Goal: Browse casually

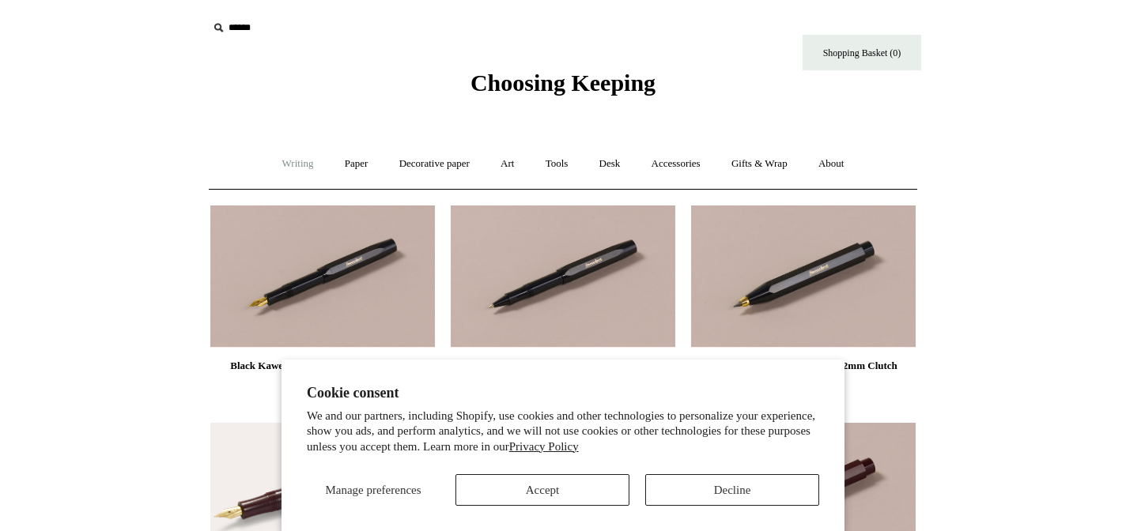
click at [287, 165] on link "Writing +" at bounding box center [298, 164] width 60 height 42
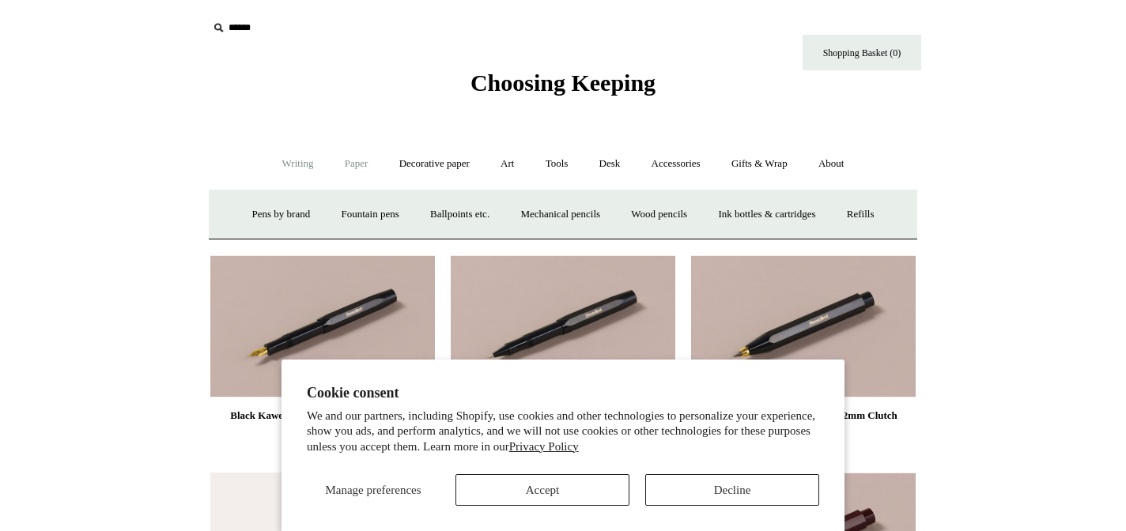
click at [354, 165] on link "Paper +" at bounding box center [357, 164] width 52 height 42
click at [343, 207] on link "Notebooks +" at bounding box center [341, 215] width 73 height 42
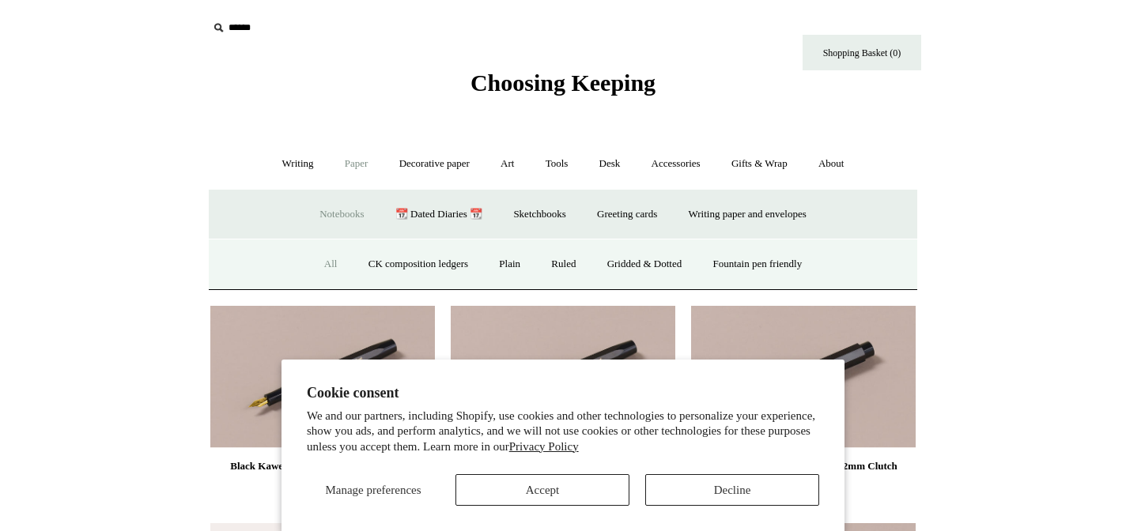
click at [316, 269] on link "All" at bounding box center [331, 265] width 42 height 42
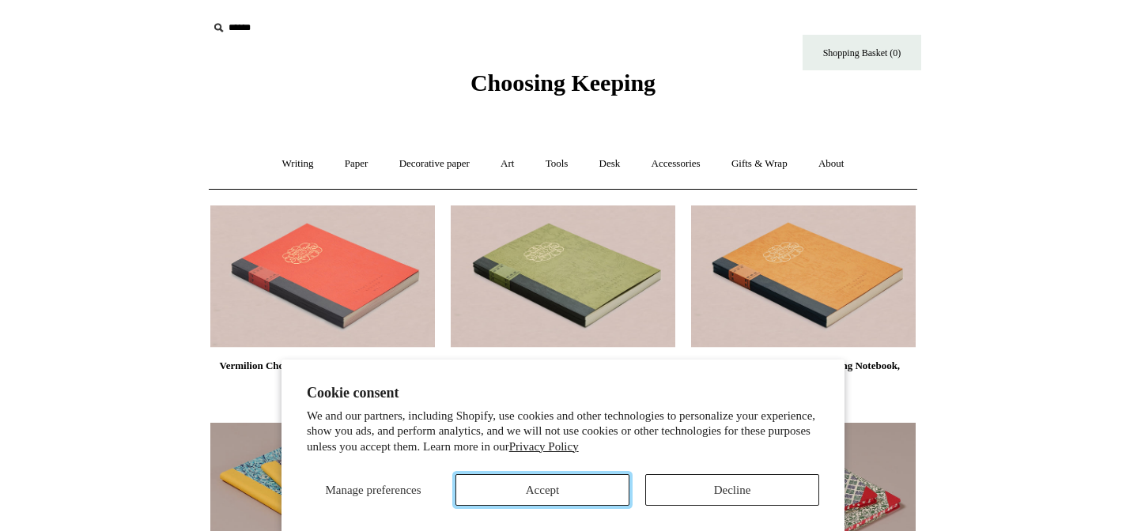
click at [531, 490] on button "Accept" at bounding box center [543, 491] width 174 height 32
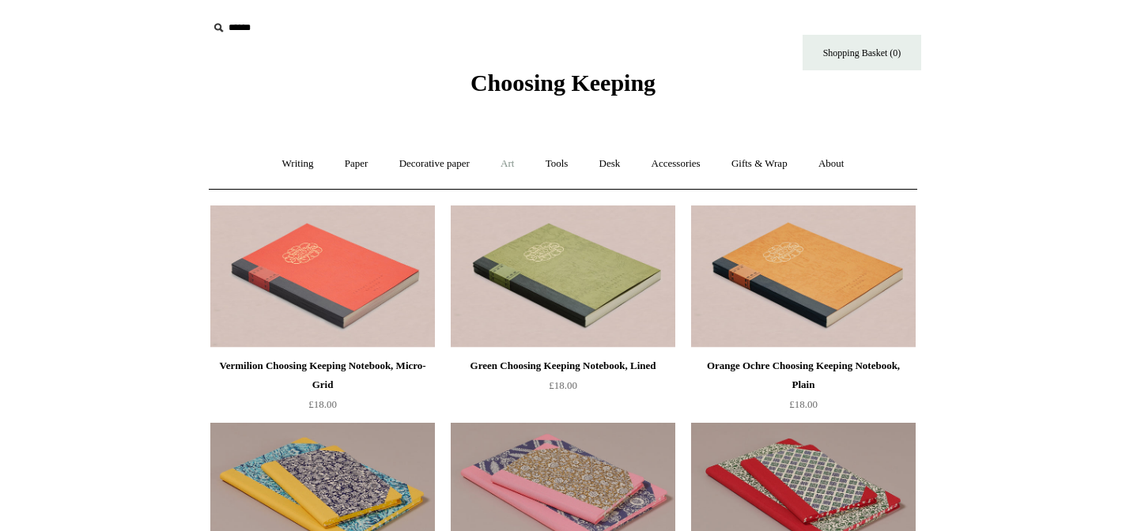
click at [505, 167] on link "Art +" at bounding box center [507, 164] width 42 height 42
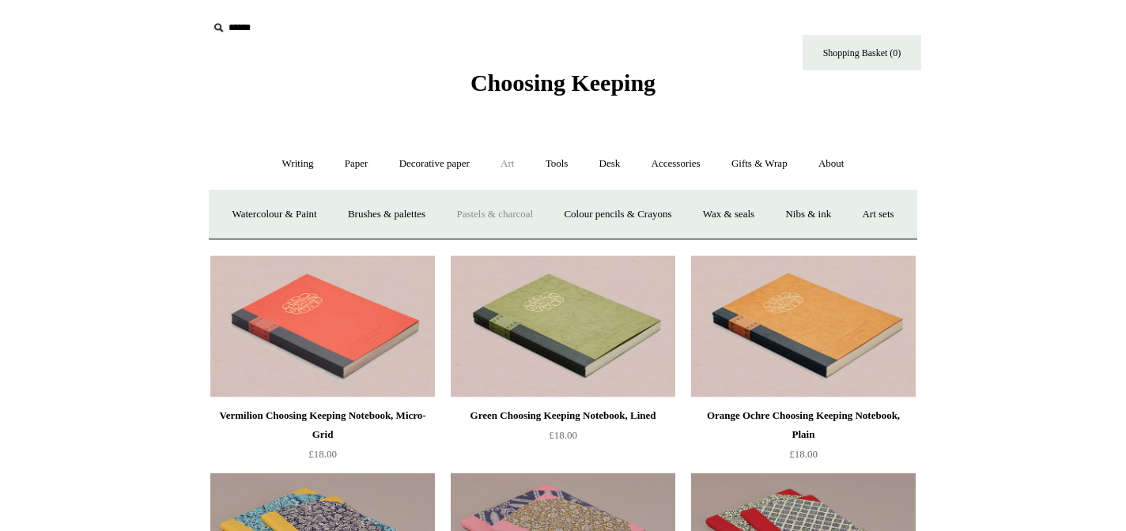
click at [530, 209] on link "Pastels & charcoal" at bounding box center [494, 215] width 105 height 42
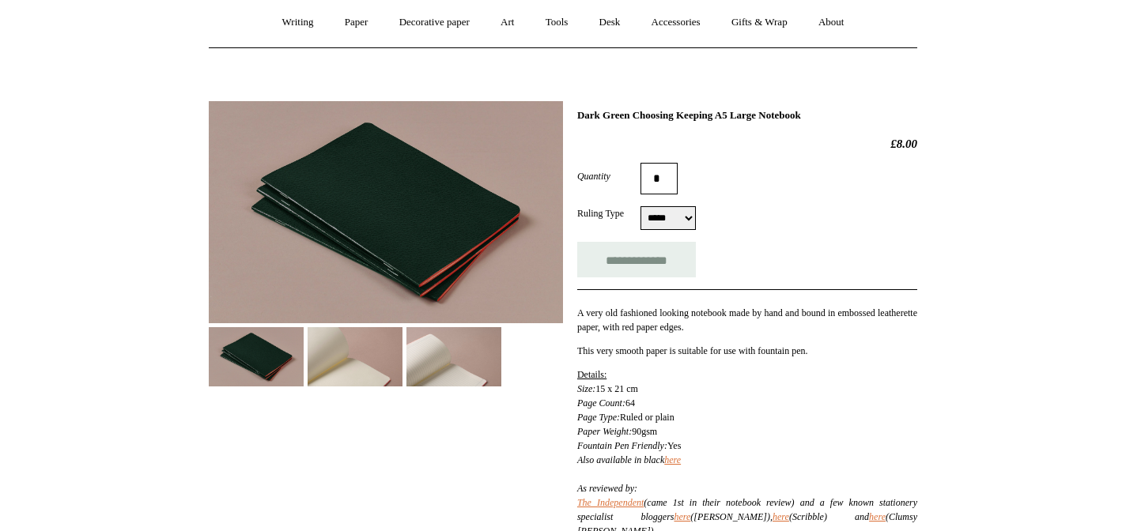
scroll to position [143, 0]
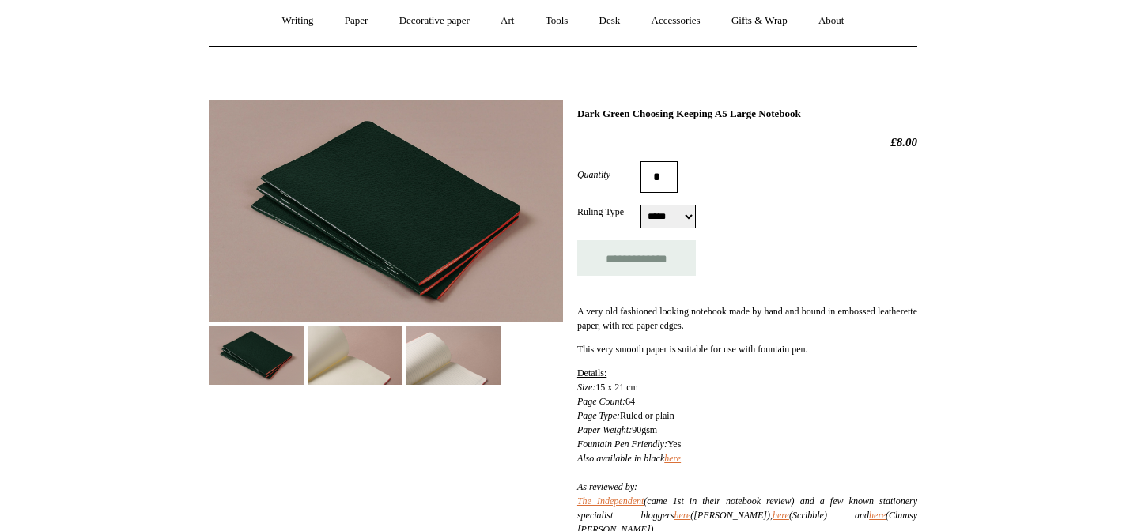
click at [432, 380] on img at bounding box center [454, 355] width 95 height 59
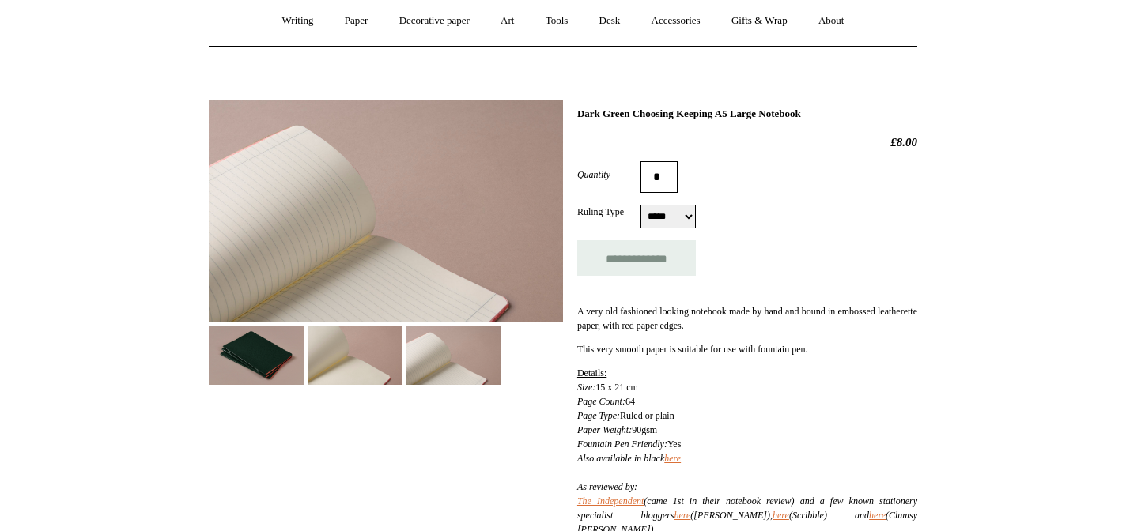
click at [374, 380] on img at bounding box center [355, 355] width 95 height 59
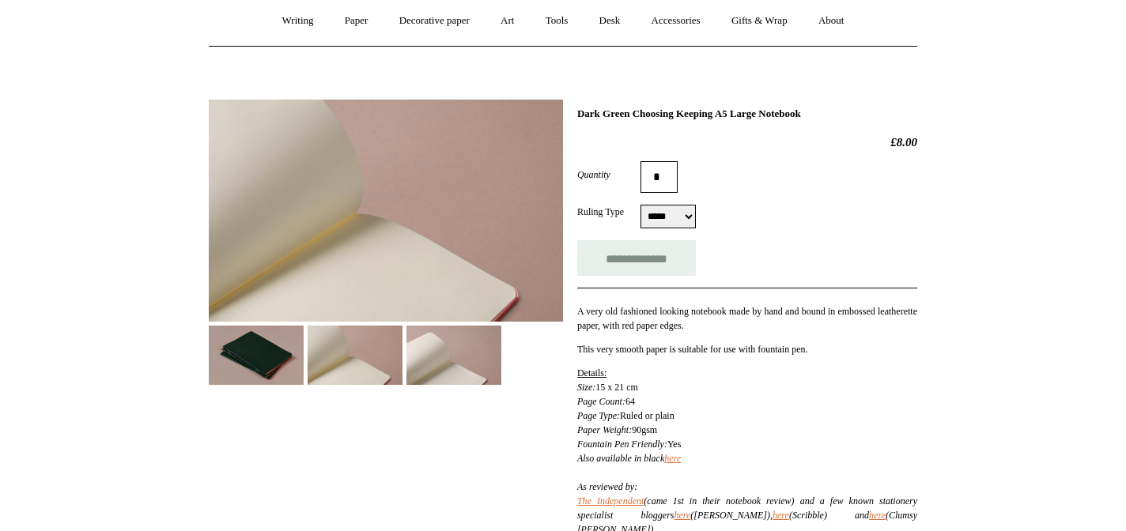
click at [274, 354] on img at bounding box center [256, 355] width 95 height 59
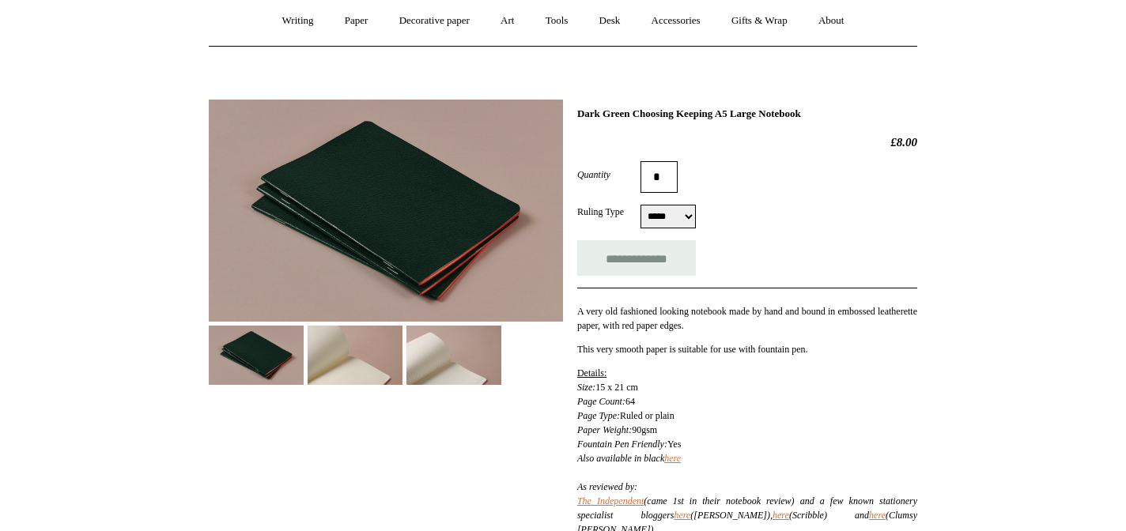
click at [403, 233] on img at bounding box center [386, 211] width 354 height 222
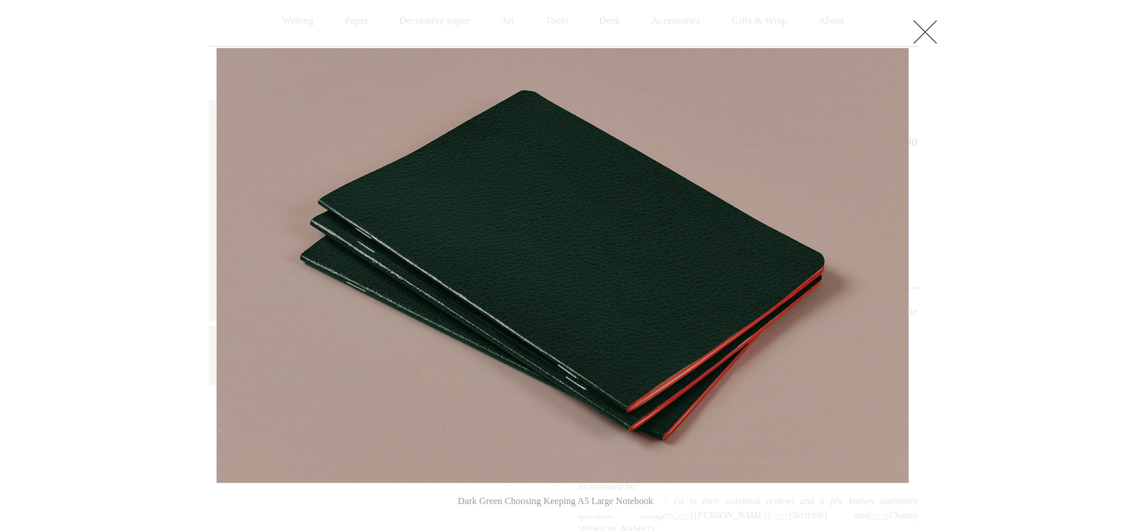
click at [932, 30] on link at bounding box center [925, 32] width 32 height 32
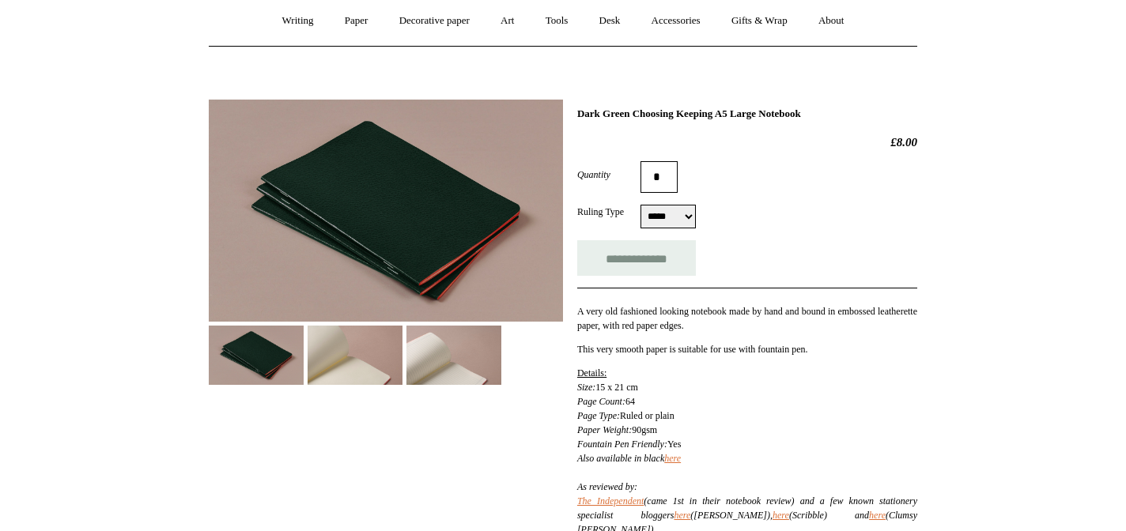
scroll to position [0, 0]
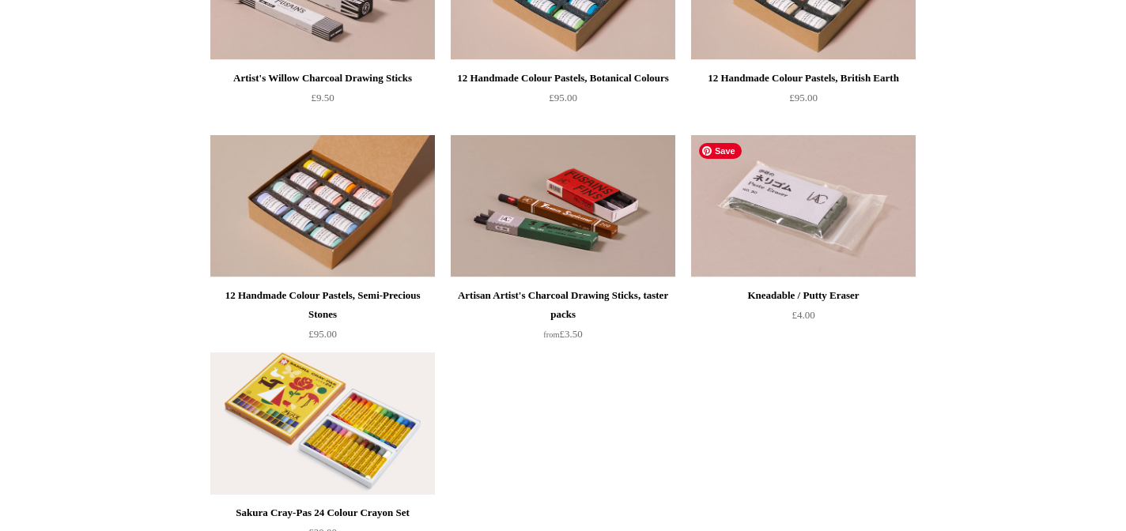
scroll to position [927, 0]
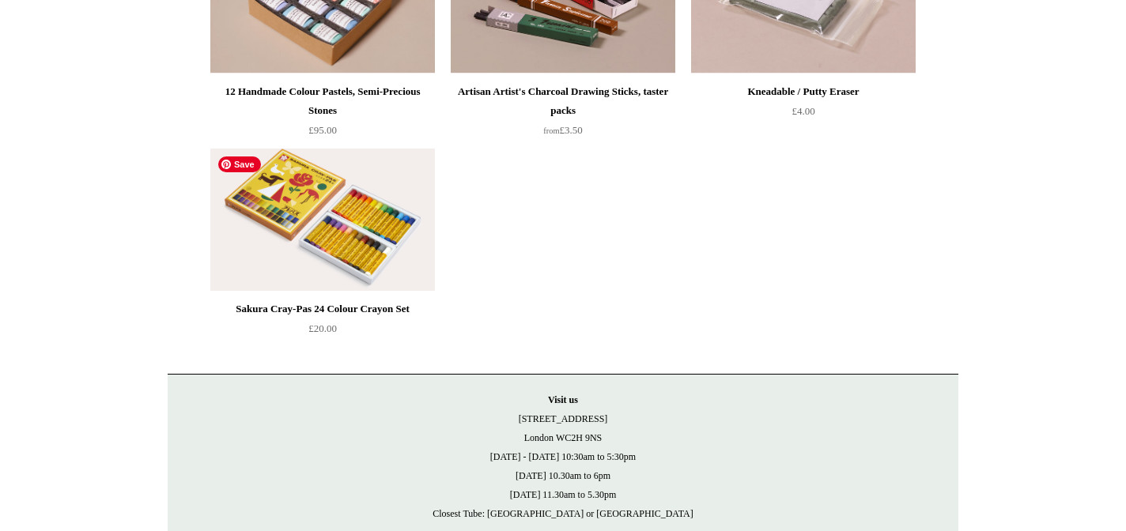
click at [366, 249] on img at bounding box center [322, 220] width 225 height 142
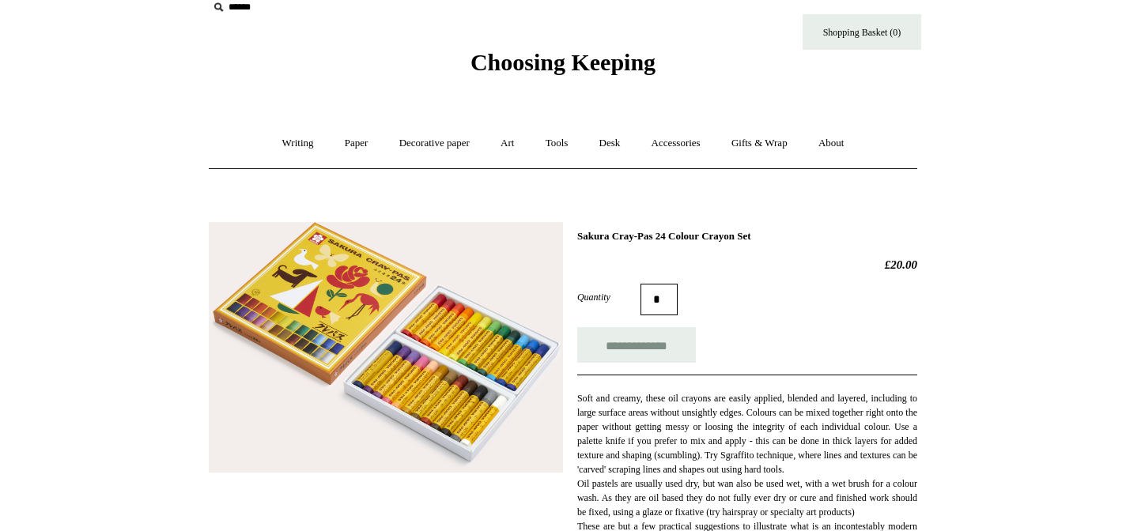
scroll to position [18, 0]
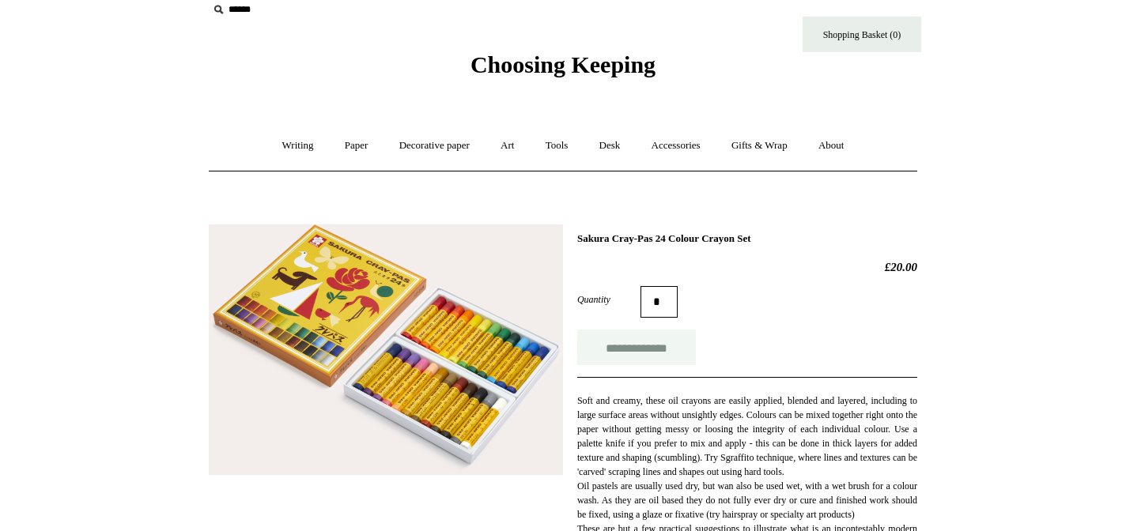
click at [645, 353] on input "**********" at bounding box center [636, 348] width 119 height 36
click at [667, 149] on link "Accessories +" at bounding box center [676, 146] width 78 height 42
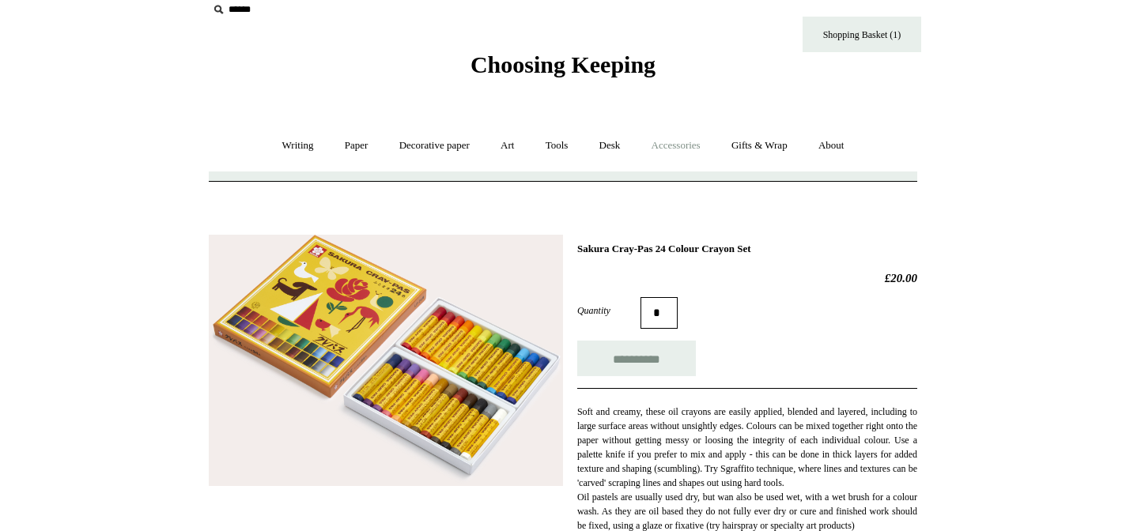
type input "**********"
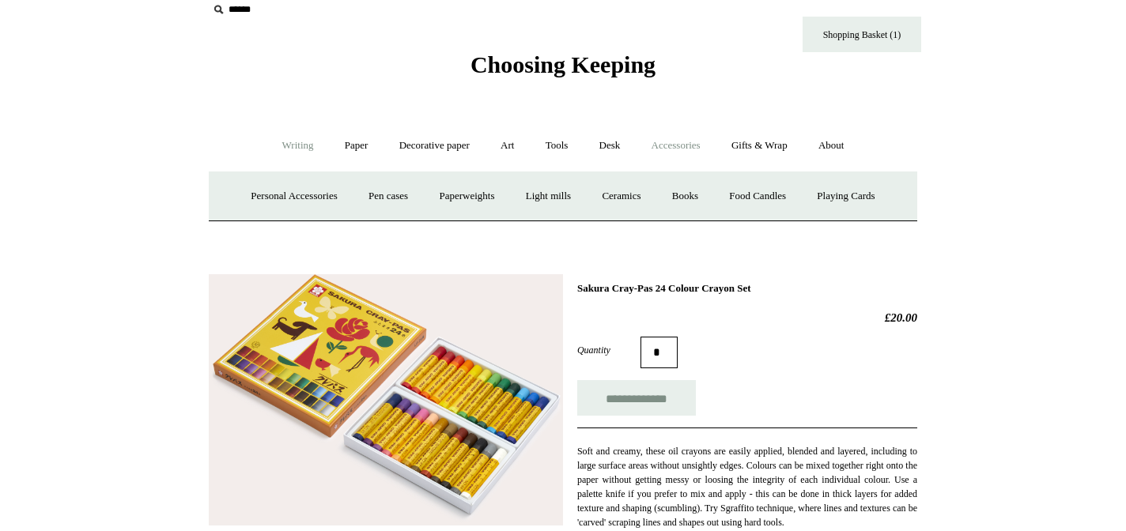
click at [286, 149] on link "Writing +" at bounding box center [298, 146] width 60 height 42
click at [475, 199] on link "Ballpoints etc. +" at bounding box center [460, 197] width 88 height 42
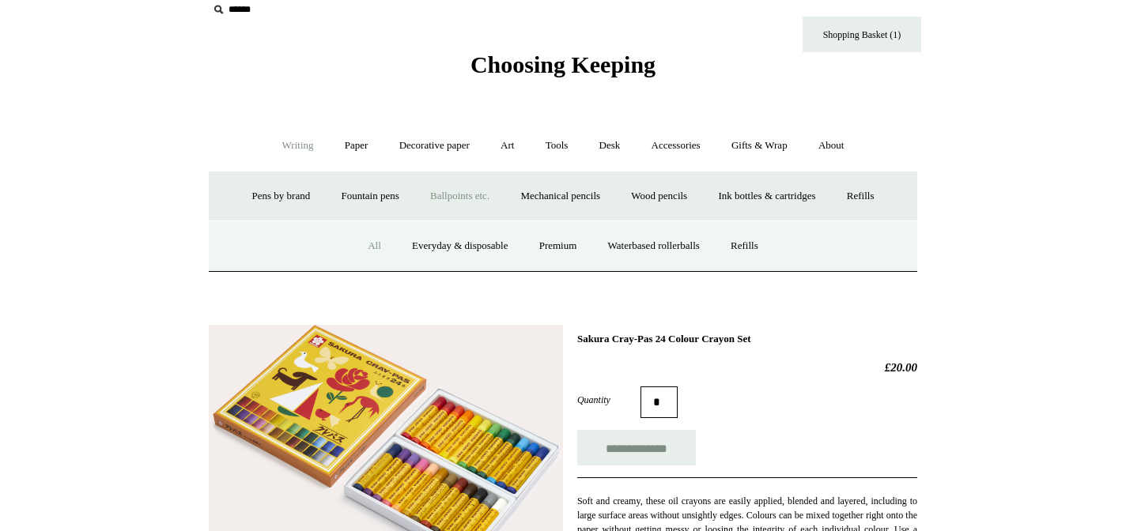
click at [356, 248] on link "All" at bounding box center [375, 246] width 42 height 42
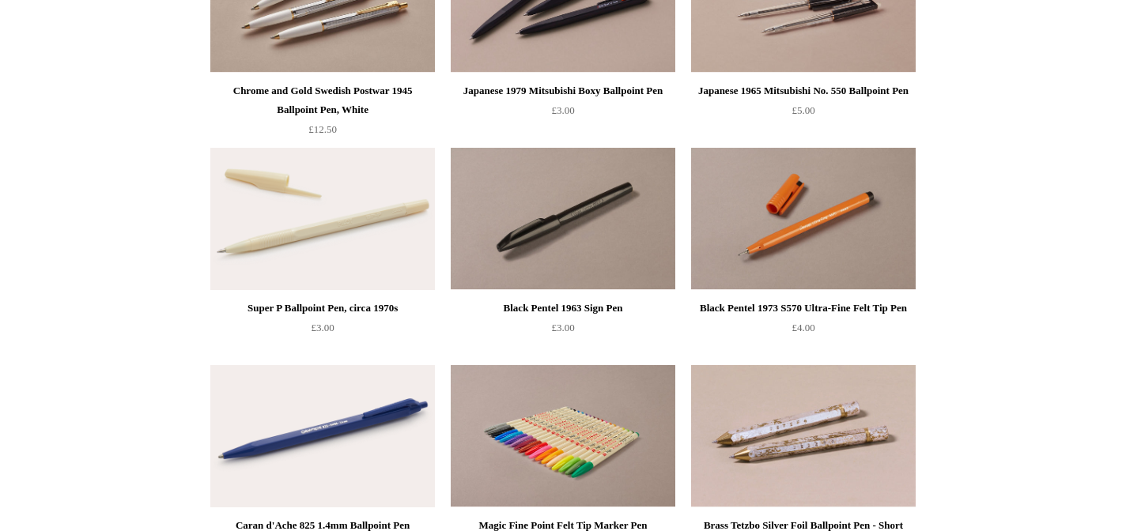
scroll to position [2857, 0]
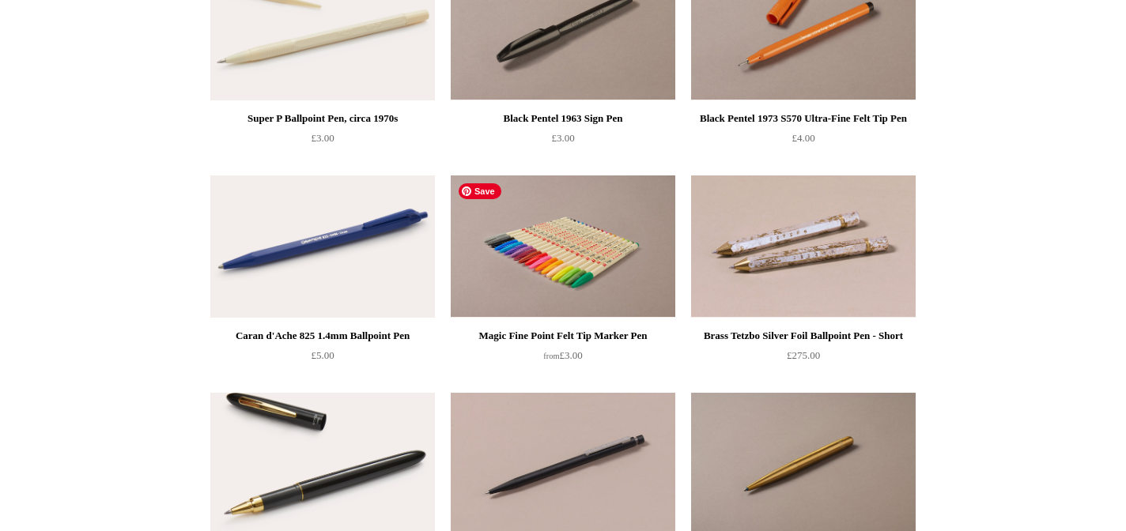
click at [573, 240] on img at bounding box center [563, 247] width 225 height 142
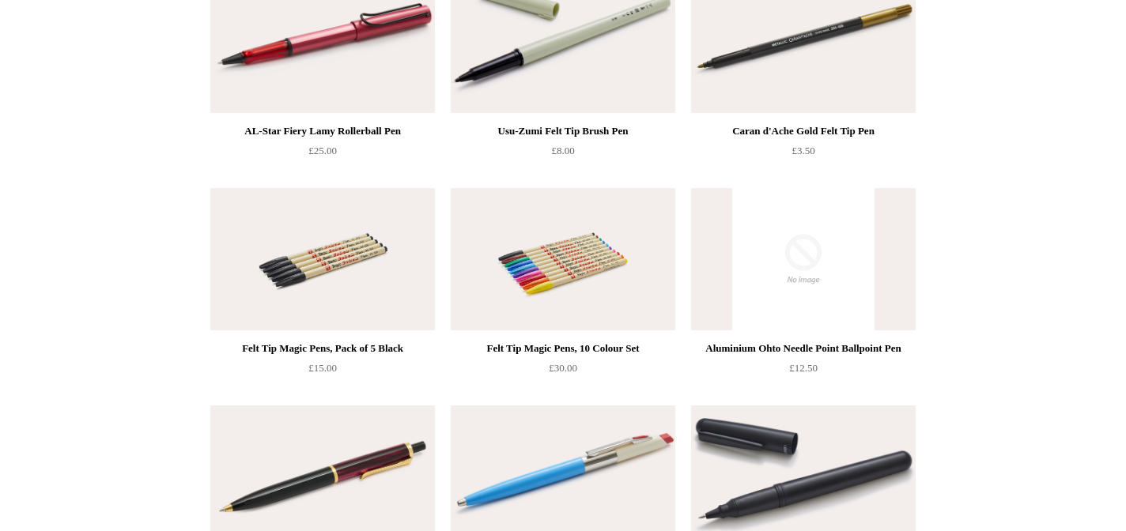
scroll to position [5323, 0]
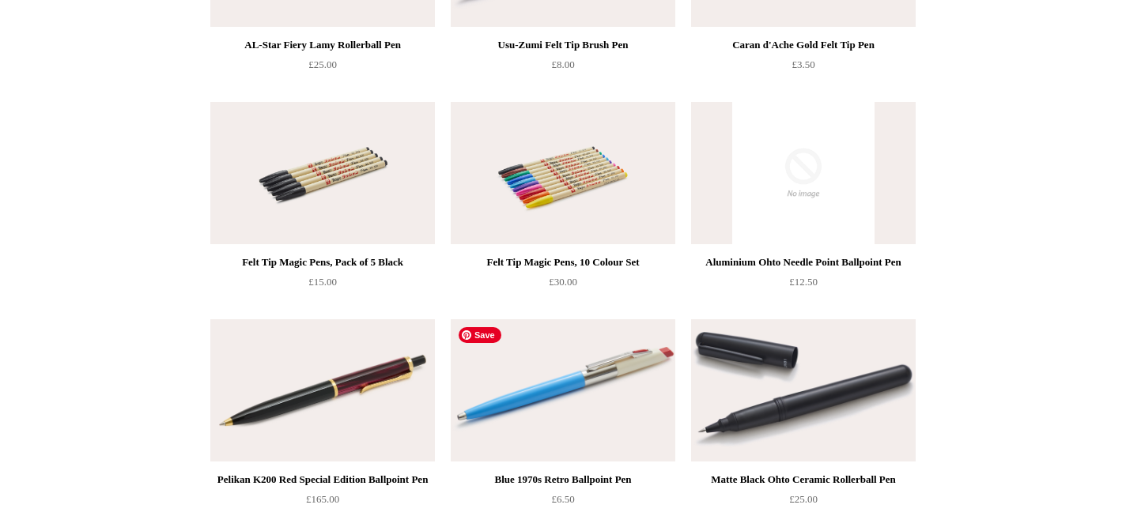
click at [618, 355] on img at bounding box center [563, 391] width 225 height 142
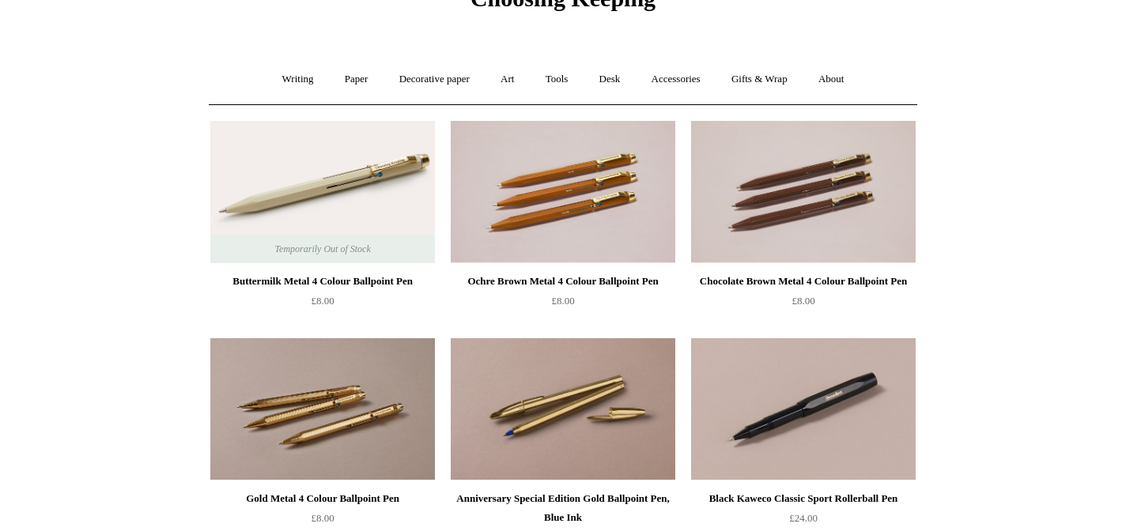
scroll to position [0, 0]
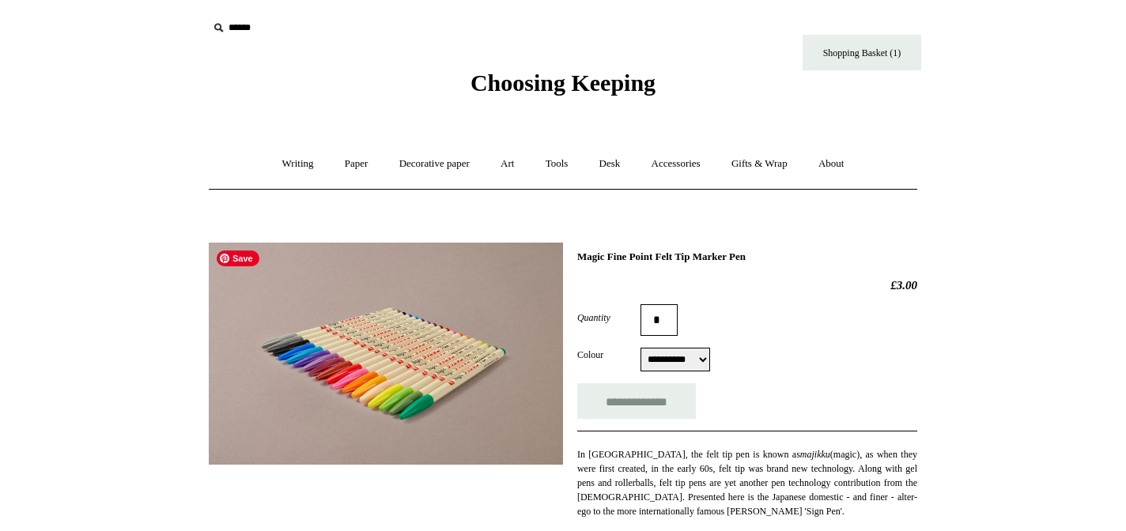
click at [471, 372] on img at bounding box center [386, 354] width 354 height 222
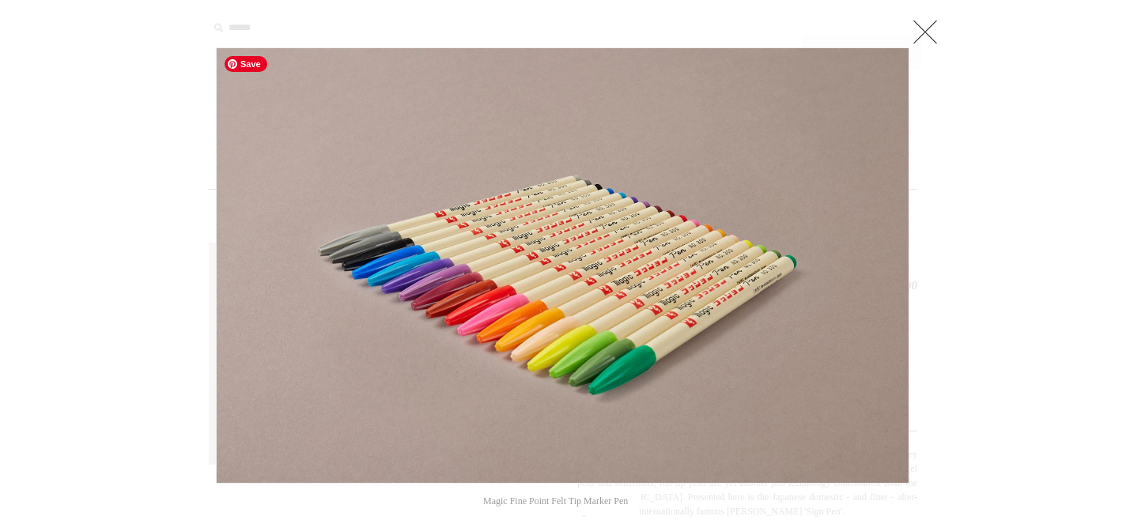
click at [884, 220] on img at bounding box center [563, 265] width 692 height 435
